Goal: Information Seeking & Learning: Learn about a topic

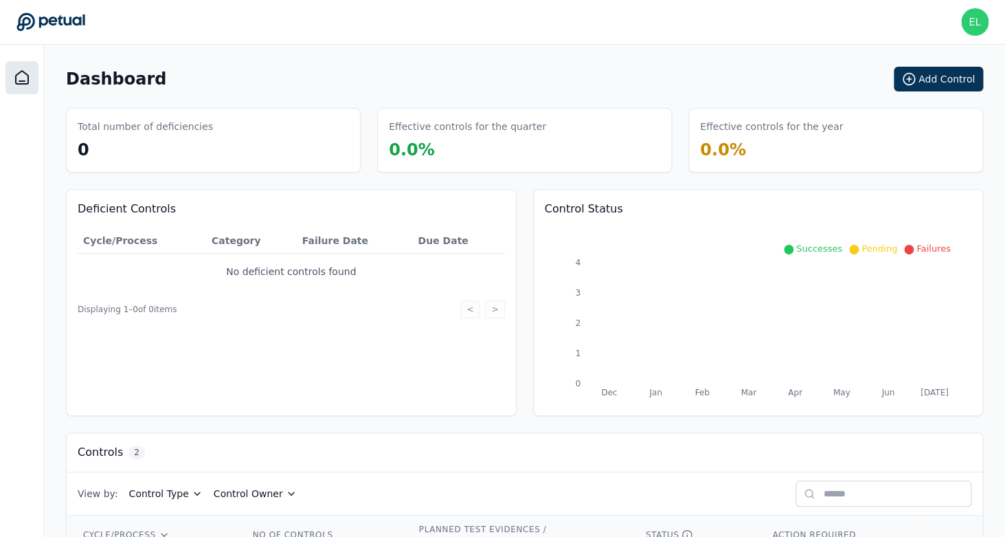
scroll to position [119, 0]
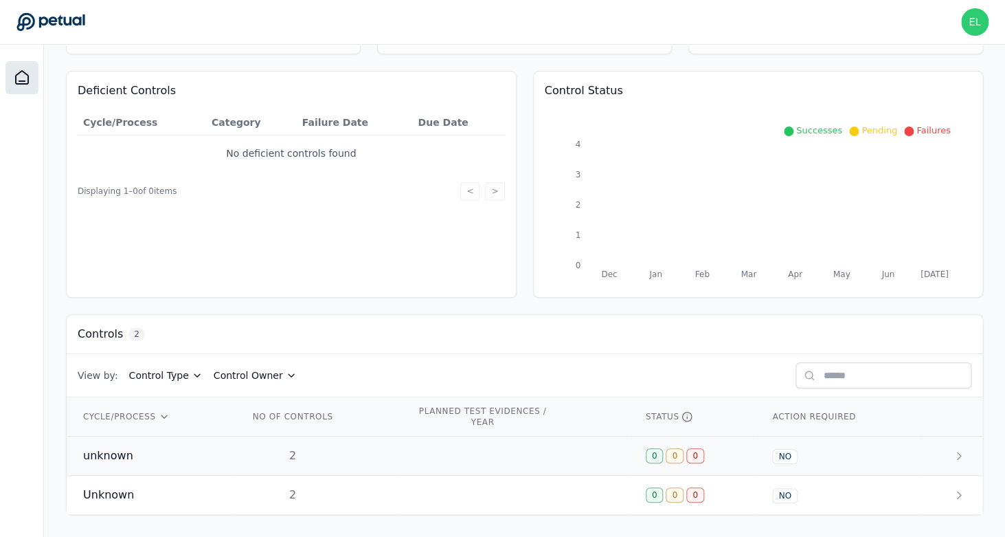
click at [156, 464] on td "unknown" at bounding box center [150, 455] width 166 height 39
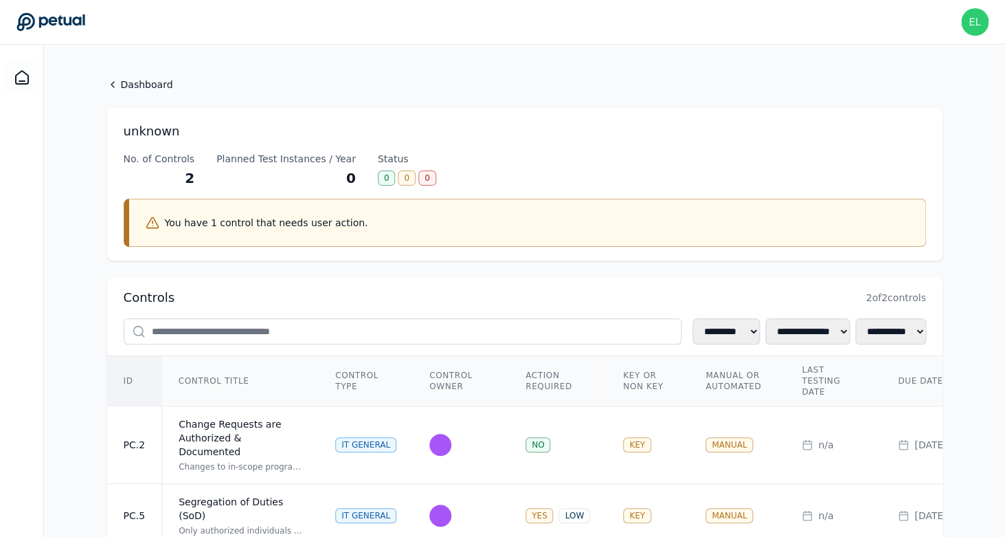
scroll to position [73, 0]
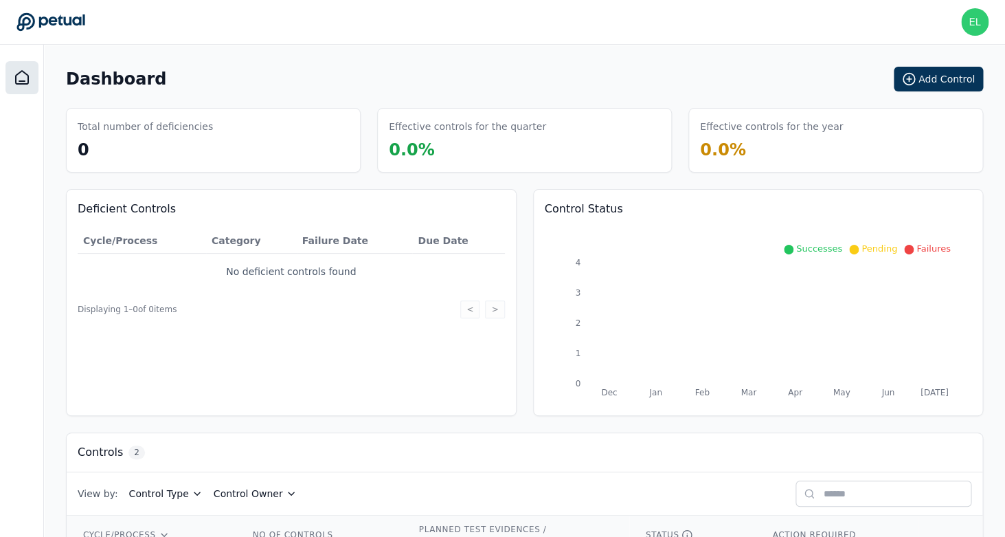
scroll to position [119, 0]
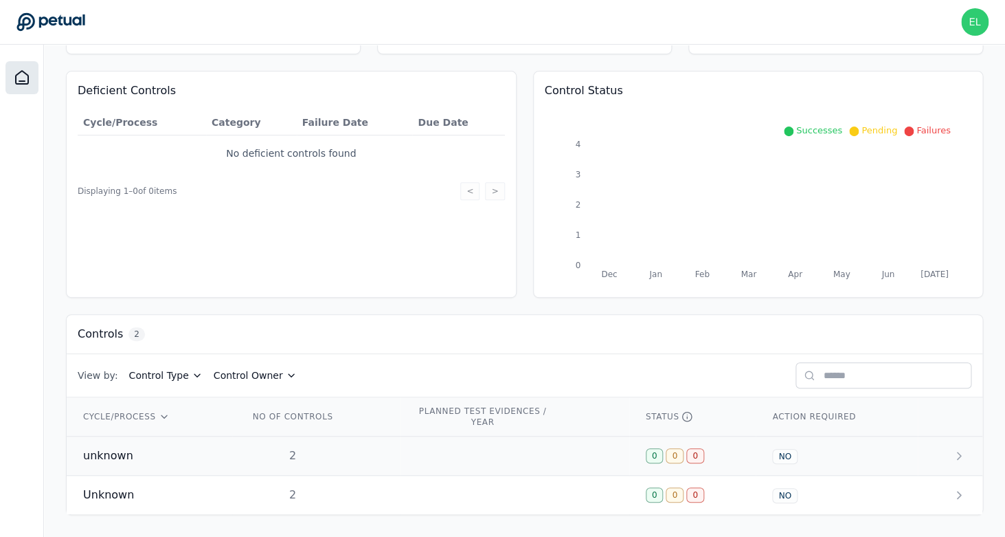
click at [171, 456] on div "unknown" at bounding box center [149, 455] width 133 height 16
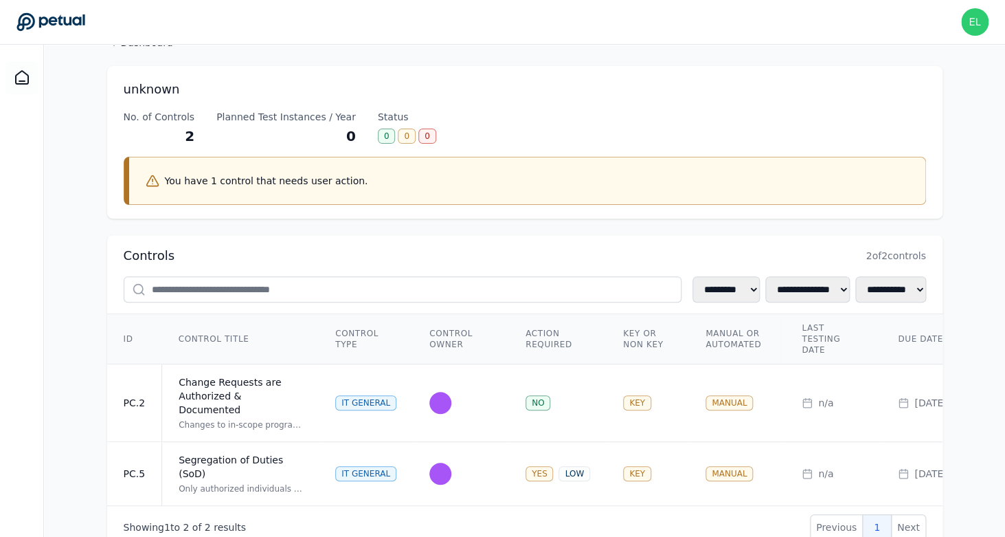
scroll to position [73, 0]
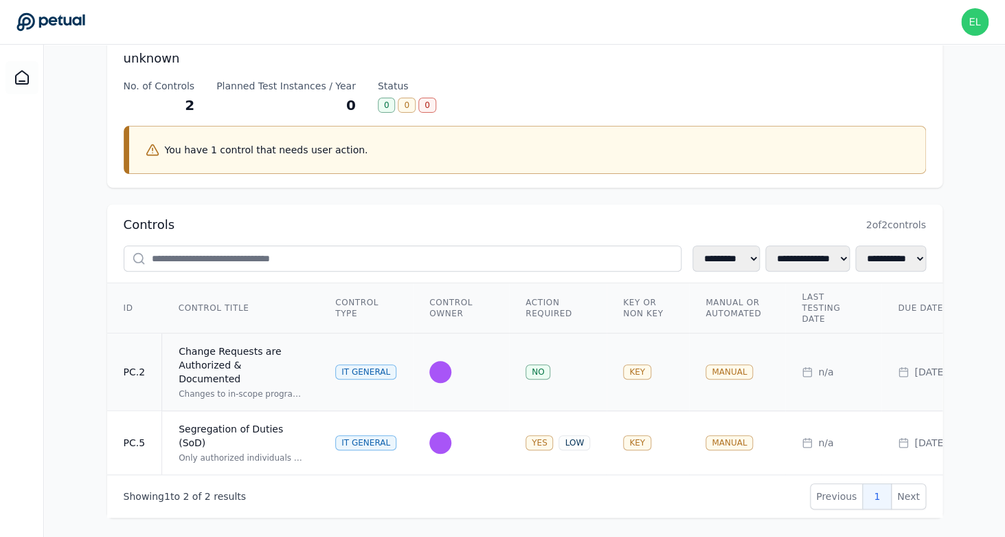
click at [238, 388] on div "Changes to in-scope programs, data, code, configurations and key reports are au…" at bounding box center [241, 393] width 124 height 11
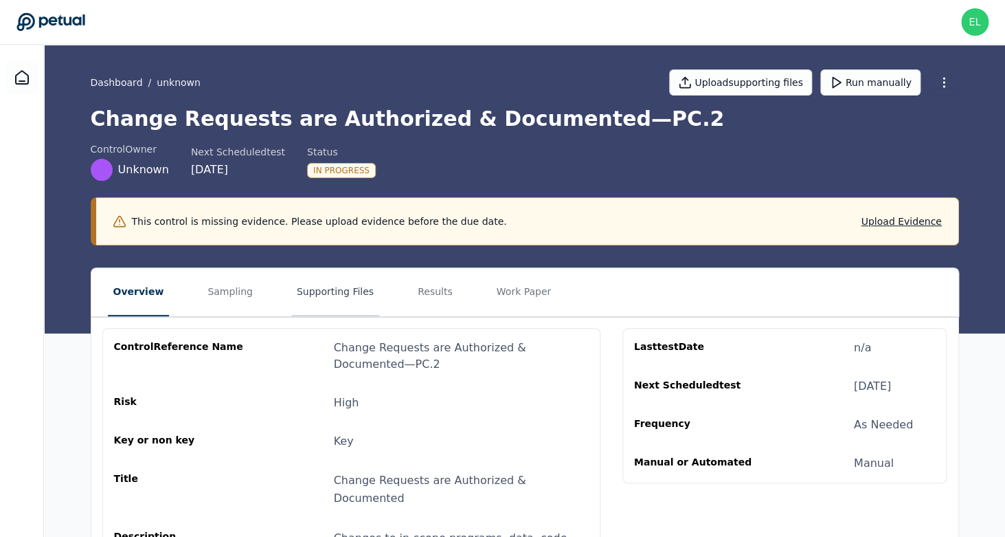
click at [302, 289] on button "Supporting Files" at bounding box center [335, 292] width 88 height 48
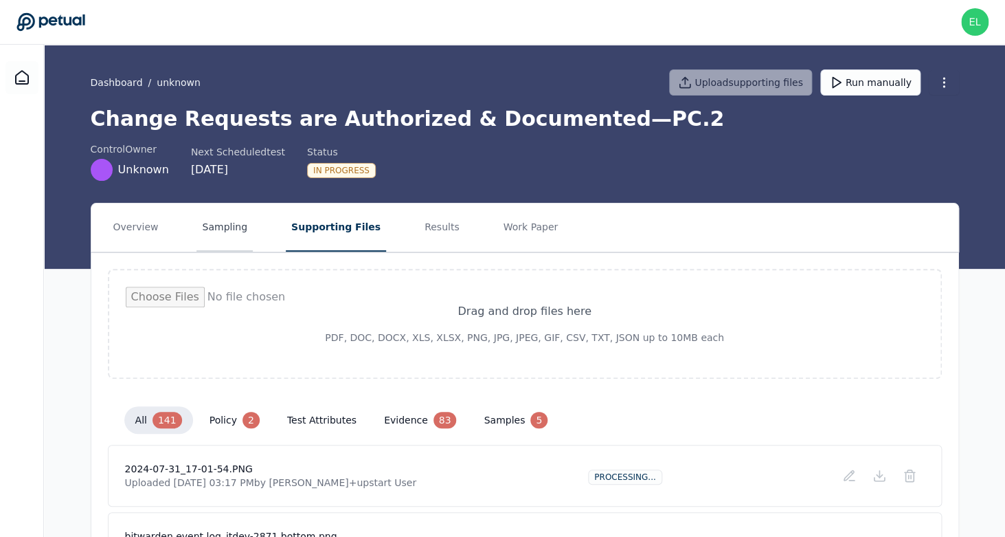
click at [227, 223] on button "Sampling" at bounding box center [225, 227] width 56 height 48
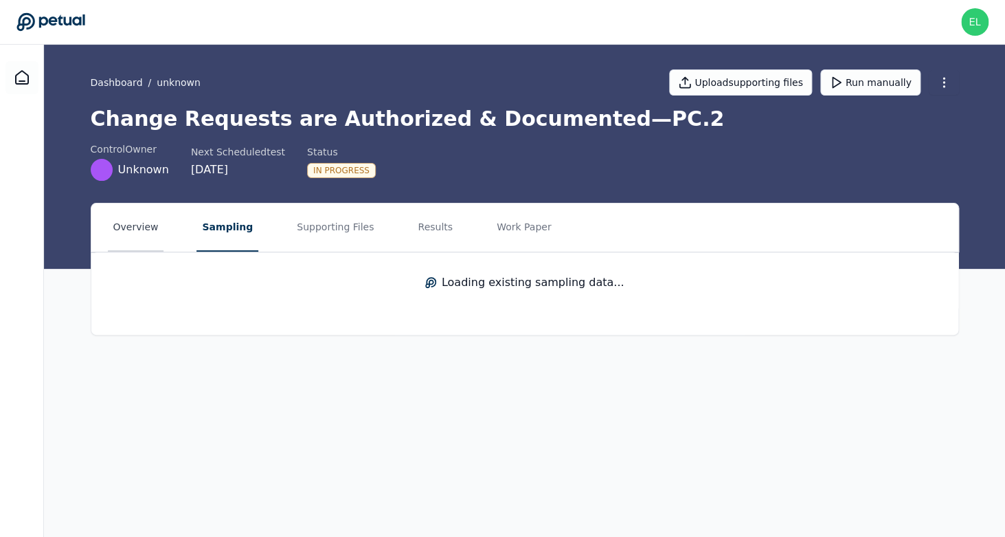
click at [141, 236] on button "Overview" at bounding box center [136, 227] width 56 height 48
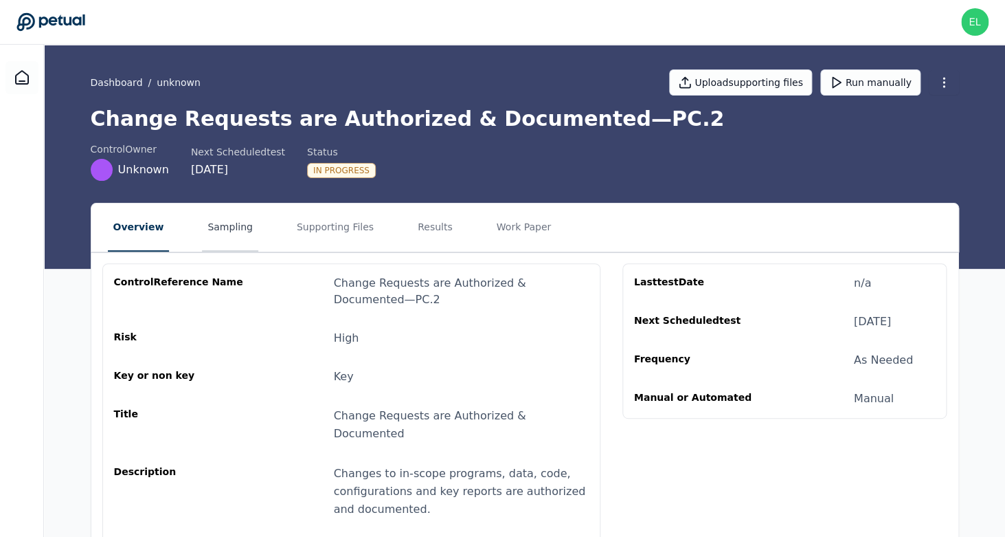
click at [234, 241] on button "Sampling" at bounding box center [230, 227] width 56 height 48
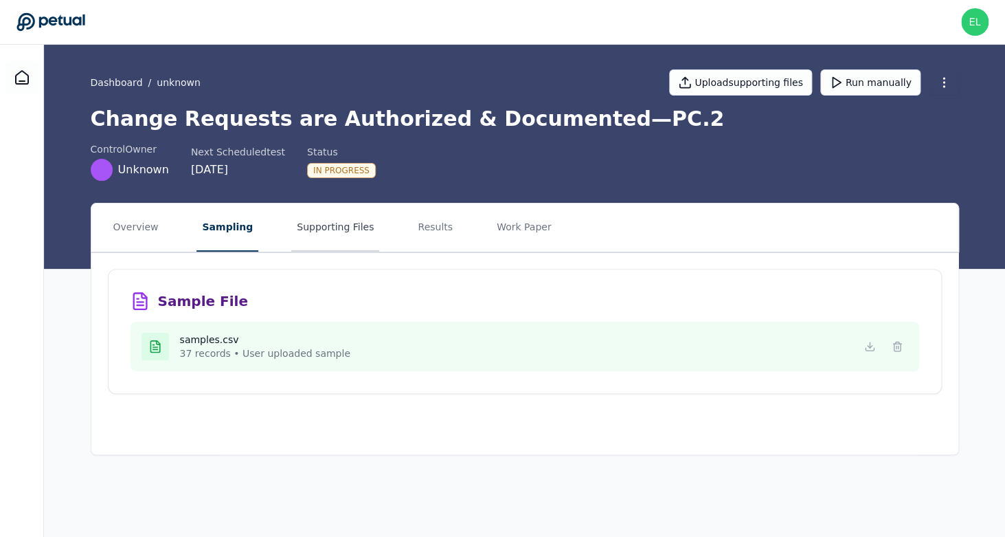
click at [352, 230] on button "Supporting Files" at bounding box center [335, 227] width 88 height 48
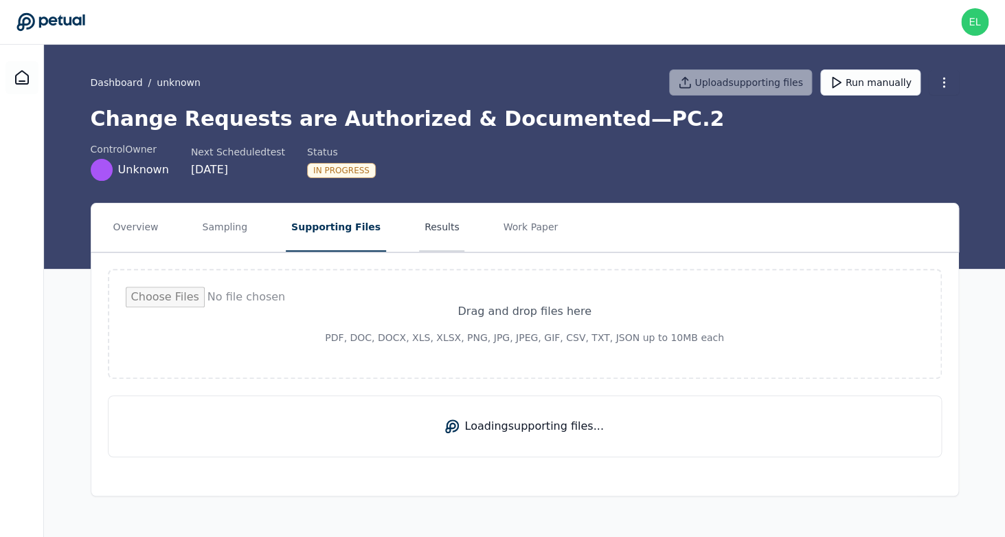
click at [423, 230] on button "Results" at bounding box center [442, 227] width 46 height 48
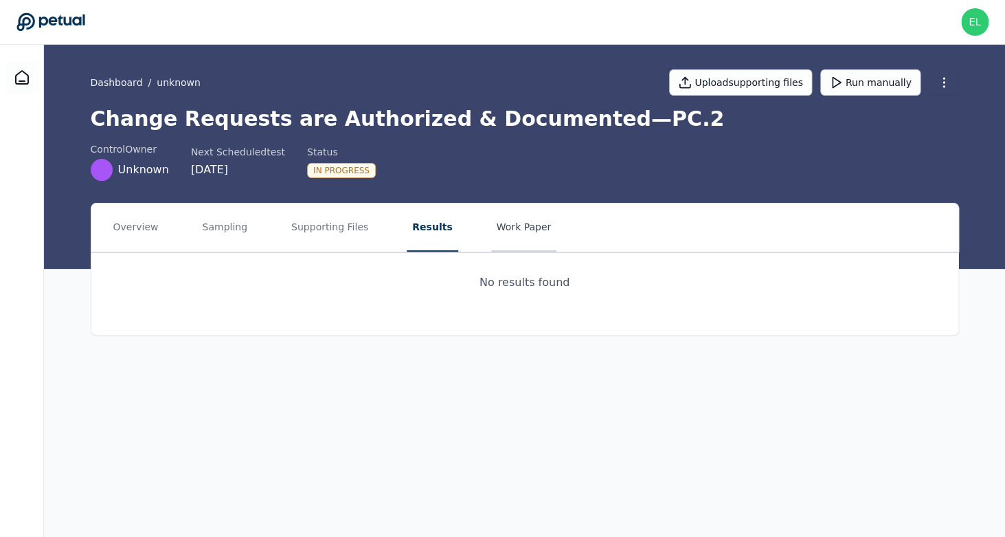
click at [493, 246] on button "Work Paper" at bounding box center [524, 227] width 66 height 48
click at [417, 249] on button "Results" at bounding box center [430, 227] width 46 height 48
click at [142, 223] on button "Overview" at bounding box center [136, 227] width 56 height 48
